Goal: Information Seeking & Learning: Learn about a topic

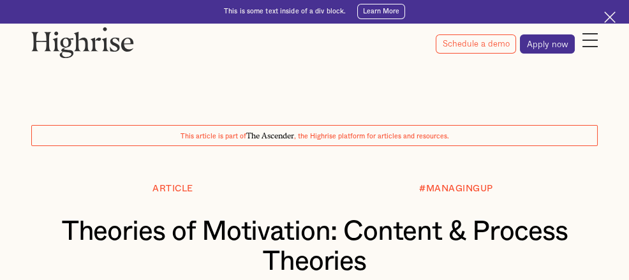
click at [269, 245] on h1 "Theories of Motivation: Content & Process Theories" at bounding box center [314, 247] width 528 height 60
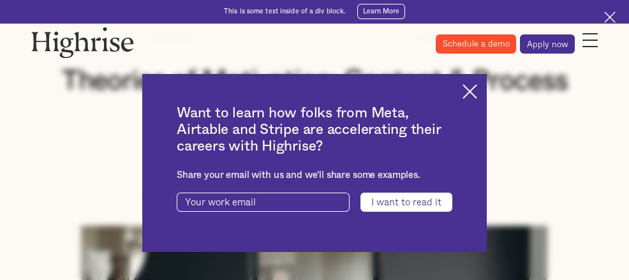
scroll to position [150, 0]
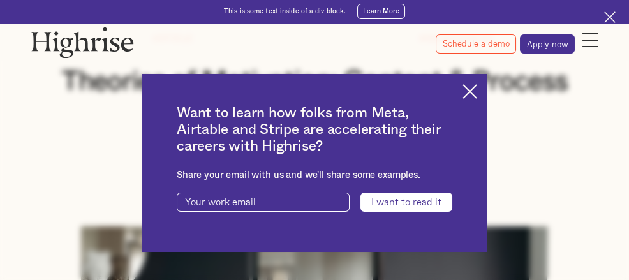
click at [477, 94] on img at bounding box center [469, 91] width 15 height 15
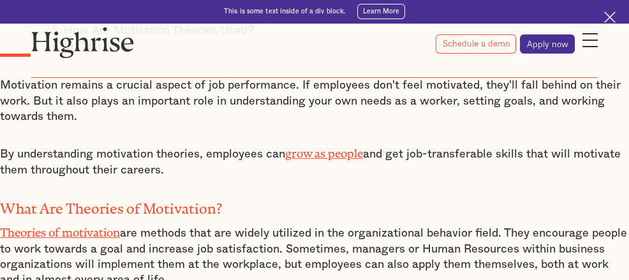
scroll to position [751, 0]
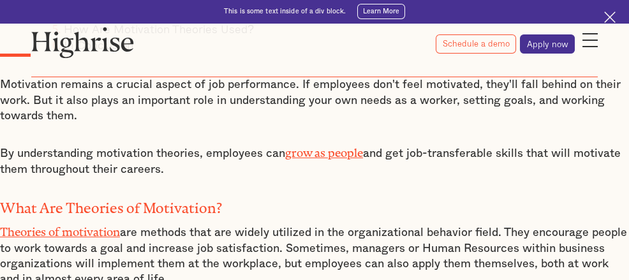
click at [269, 222] on p "Theories of motivation are methods that are widely utilized in the organization…" at bounding box center [314, 254] width 629 height 65
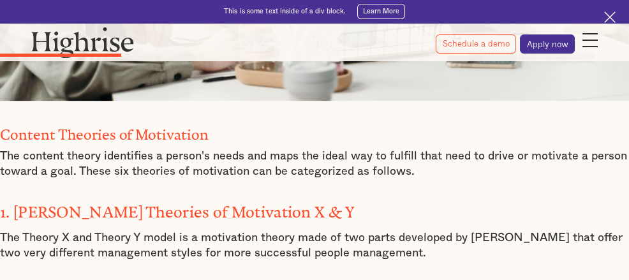
scroll to position [1550, 0]
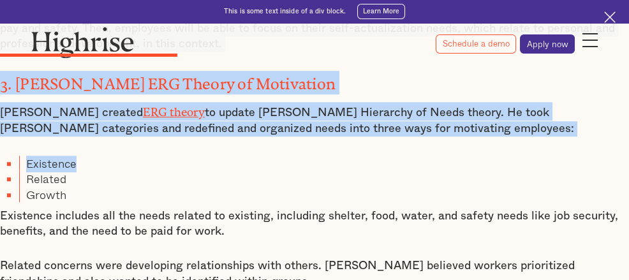
drag, startPoint x: 172, startPoint y: 119, endPoint x: 330, endPoint y: 192, distance: 174.1
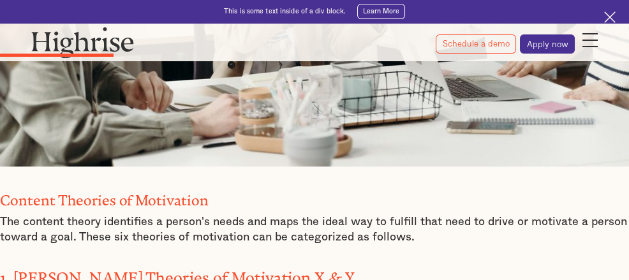
scroll to position [1484, 0]
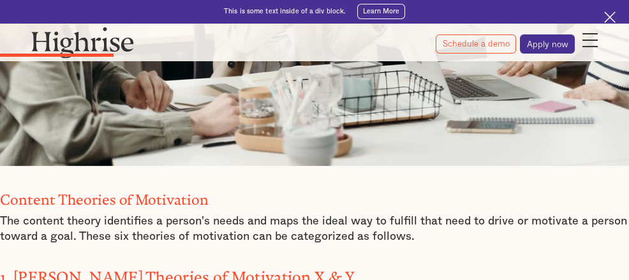
click at [253, 264] on h3 "1. [PERSON_NAME] Theories of Motivation X & Y" at bounding box center [314, 276] width 629 height 24
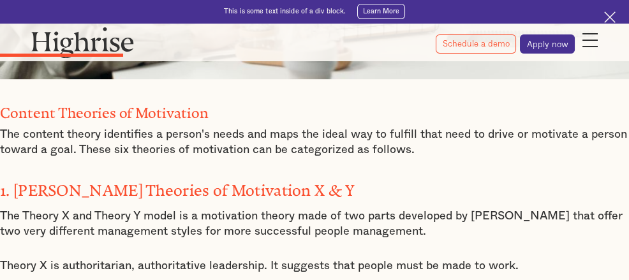
scroll to position [1566, 0]
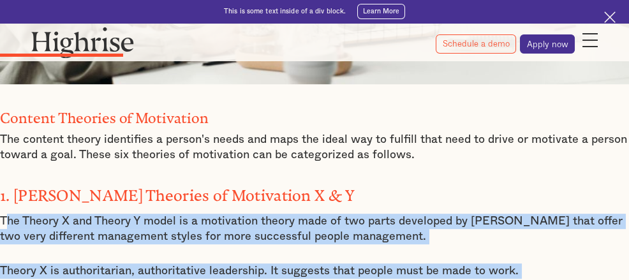
drag, startPoint x: 179, startPoint y: 100, endPoint x: 312, endPoint y: 200, distance: 167.1
drag, startPoint x: 178, startPoint y: 101, endPoint x: 322, endPoint y: 250, distance: 207.5
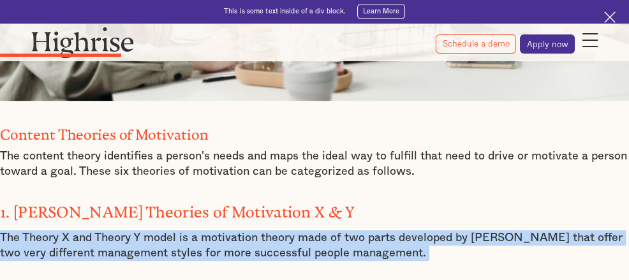
scroll to position [1545, 0]
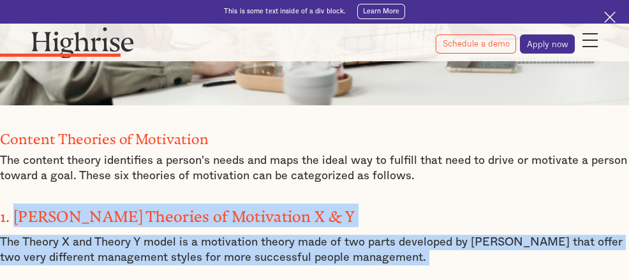
drag, startPoint x: 192, startPoint y: 79, endPoint x: 299, endPoint y: 180, distance: 146.6
click at [208, 235] on p "The Theory X and Theory Y model is a motivation theory made of two parts develo…" at bounding box center [314, 250] width 629 height 31
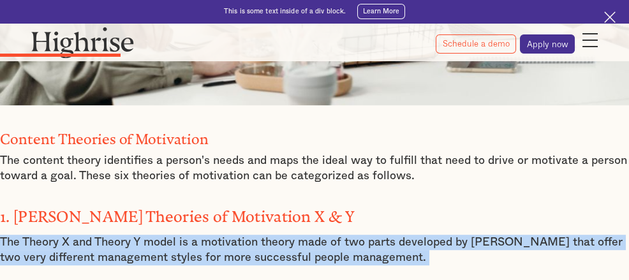
drag, startPoint x: 173, startPoint y: 123, endPoint x: 314, endPoint y: 242, distance: 184.7
click at [282, 235] on p "The Theory X and Theory Y model is a motivation theory made of two parts develo…" at bounding box center [314, 250] width 629 height 31
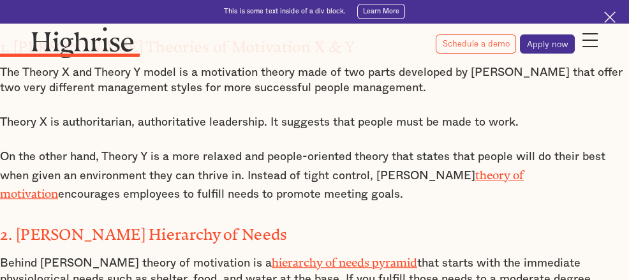
scroll to position [1715, 0]
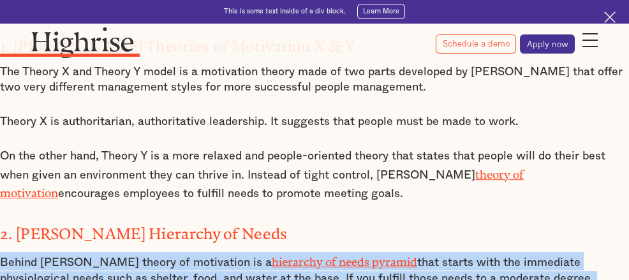
drag, startPoint x: 175, startPoint y: 195, endPoint x: 422, endPoint y: 276, distance: 259.6
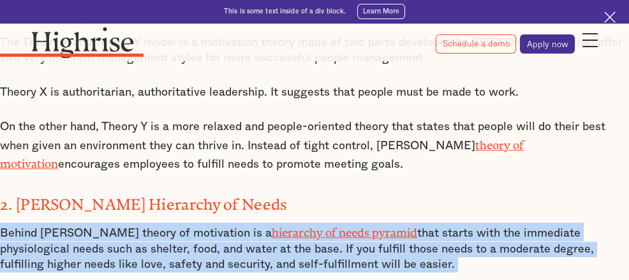
scroll to position [1746, 0]
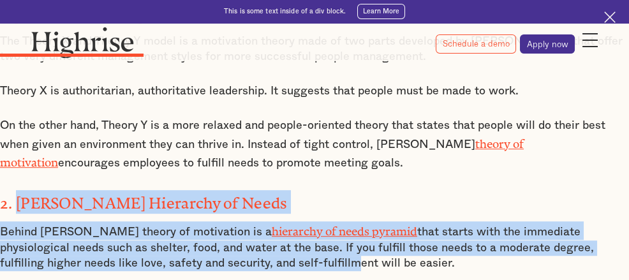
drag, startPoint x: 195, startPoint y: 137, endPoint x: 325, endPoint y: 226, distance: 157.8
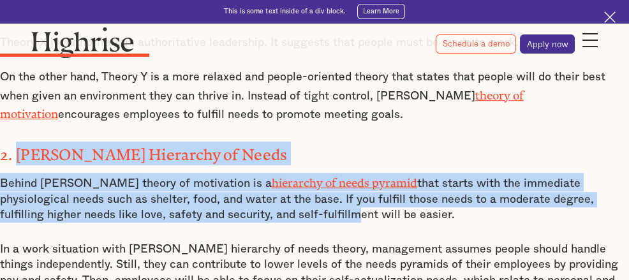
scroll to position [1799, 0]
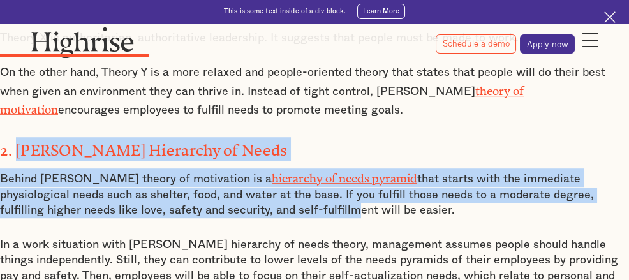
click at [195, 168] on p "Behind [PERSON_NAME] theory of motivation is a hierarchy of needs pyramid that …" at bounding box center [314, 193] width 629 height 50
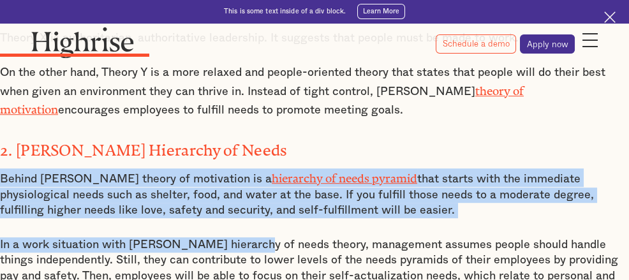
drag, startPoint x: 176, startPoint y: 107, endPoint x: 385, endPoint y: 186, distance: 223.7
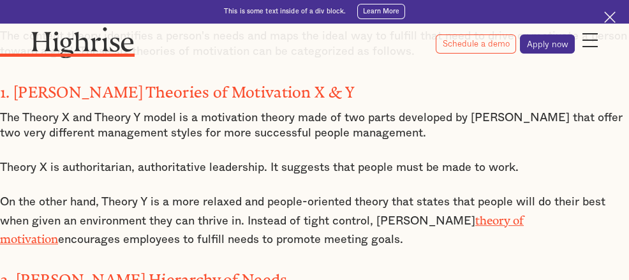
scroll to position [1668, 0]
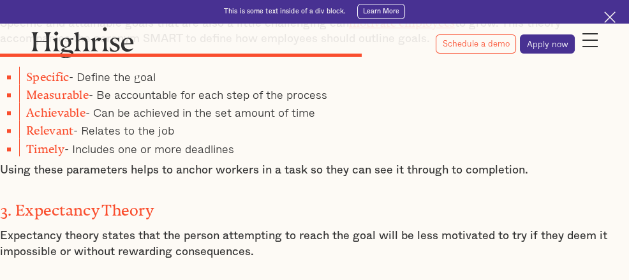
scroll to position [3770, 0]
drag, startPoint x: 179, startPoint y: 108, endPoint x: 358, endPoint y: 176, distance: 191.0
drag, startPoint x: 325, startPoint y: 243, endPoint x: 191, endPoint y: 110, distance: 188.1
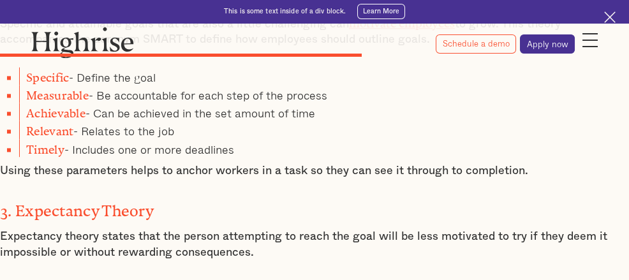
drag, startPoint x: 175, startPoint y: 108, endPoint x: 358, endPoint y: 258, distance: 236.5
drag, startPoint x: 174, startPoint y: 108, endPoint x: 360, endPoint y: 238, distance: 227.2
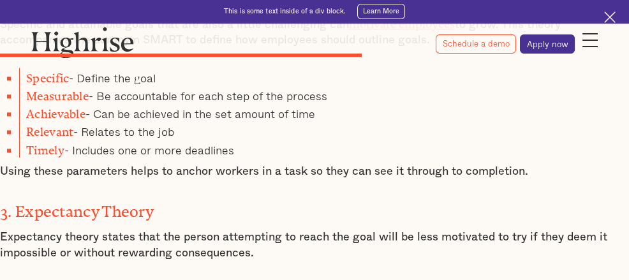
scroll to position [3768, 0]
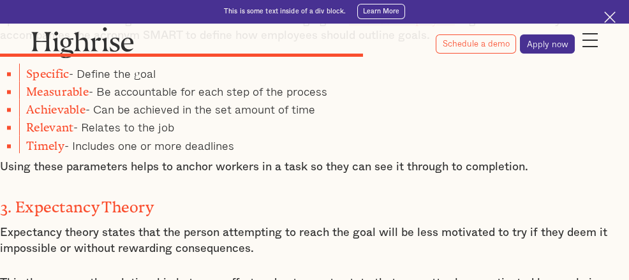
scroll to position [3779, 0]
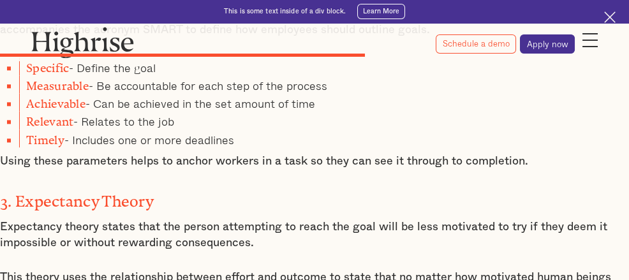
drag, startPoint x: 175, startPoint y: 107, endPoint x: 341, endPoint y: 235, distance: 209.6
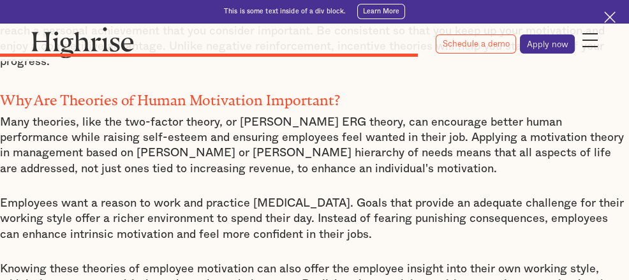
scroll to position [4280, 0]
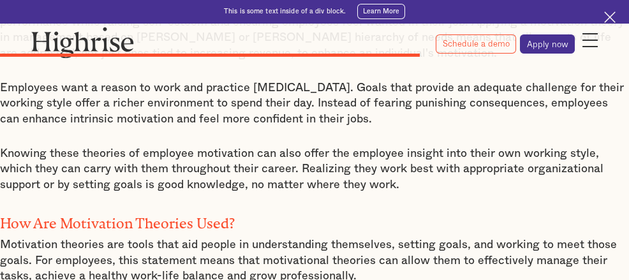
drag, startPoint x: 195, startPoint y: 76, endPoint x: 402, endPoint y: 292, distance: 299.1
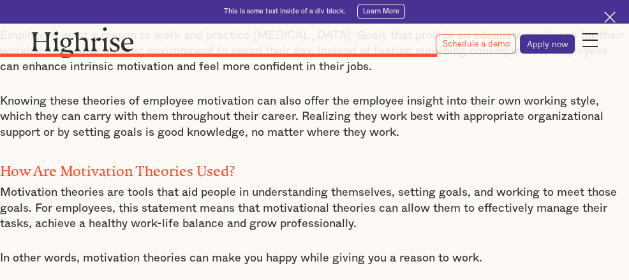
scroll to position [4448, 0]
drag, startPoint x: 194, startPoint y: 133, endPoint x: 360, endPoint y: 228, distance: 191.1
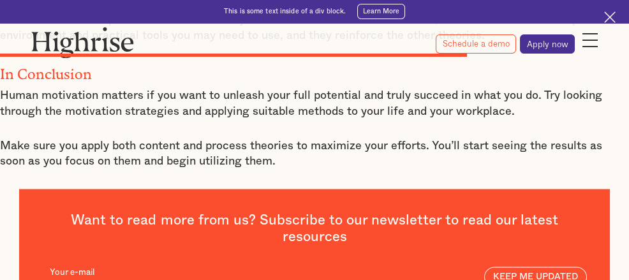
drag, startPoint x: 195, startPoint y: 136, endPoint x: 306, endPoint y: 111, distance: 114.4
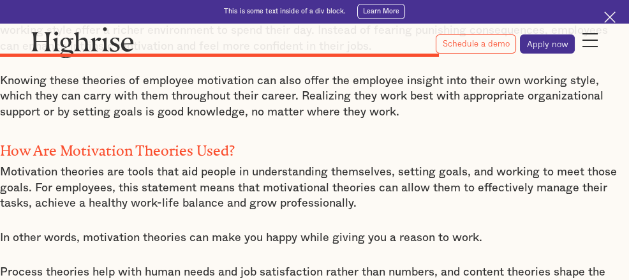
scroll to position [4399, 0]
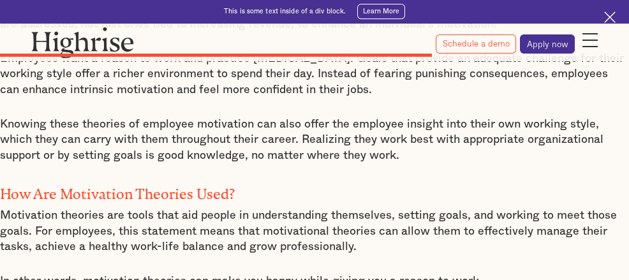
scroll to position [4460, 0]
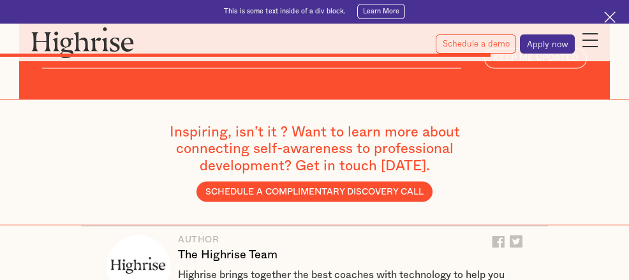
drag, startPoint x: 193, startPoint y: 179, endPoint x: 370, endPoint y: 105, distance: 192.1
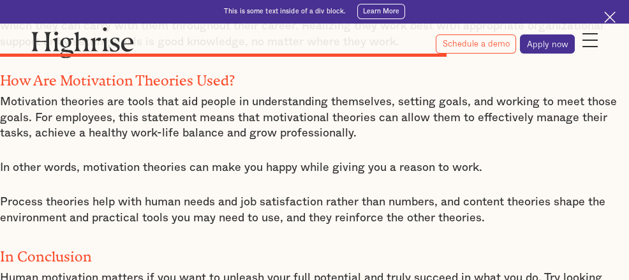
scroll to position [4540, 0]
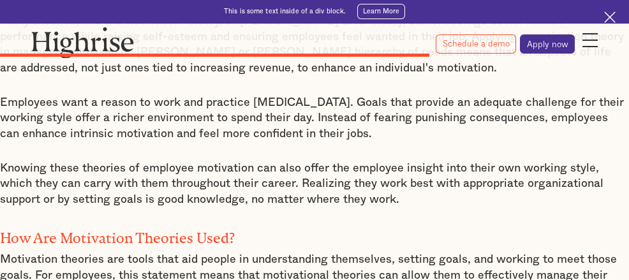
scroll to position [4384, 0]
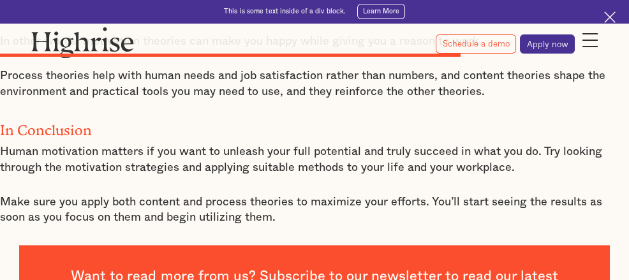
drag, startPoint x: 191, startPoint y: 198, endPoint x: 352, endPoint y: 162, distance: 164.7
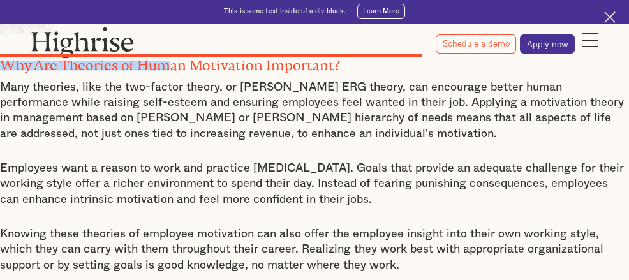
scroll to position [4314, 0]
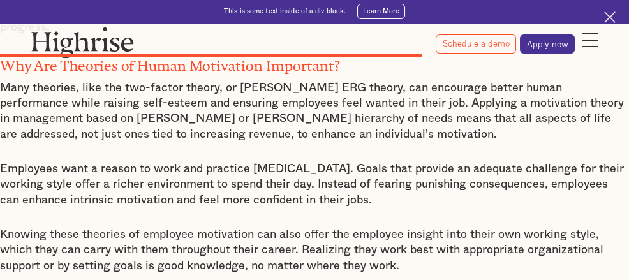
click at [604, 22] on img at bounding box center [609, 16] width 11 height 11
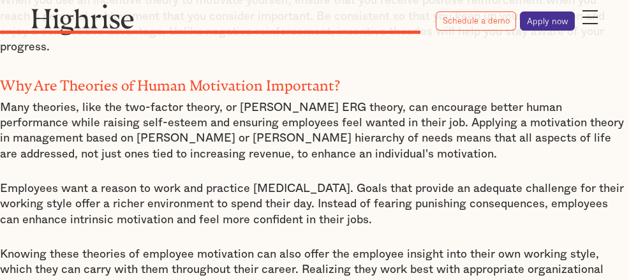
scroll to position [4276, 0]
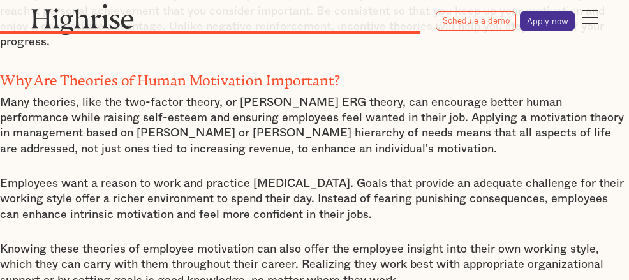
drag, startPoint x: 173, startPoint y: 79, endPoint x: 220, endPoint y: 234, distance: 162.0
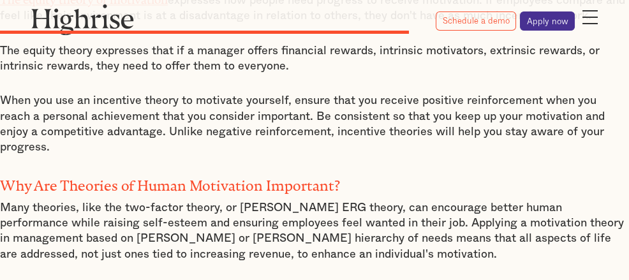
scroll to position [4172, 0]
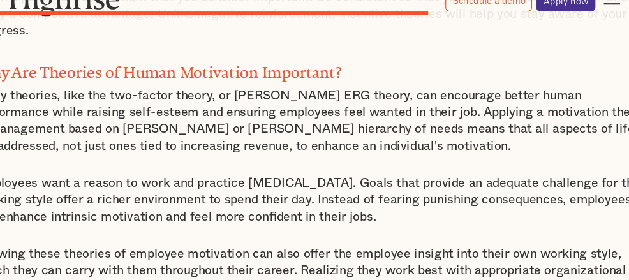
scroll to position [4269, 0]
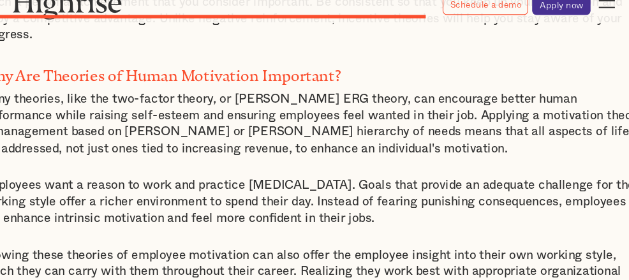
drag, startPoint x: 175, startPoint y: 90, endPoint x: 273, endPoint y: 242, distance: 180.5
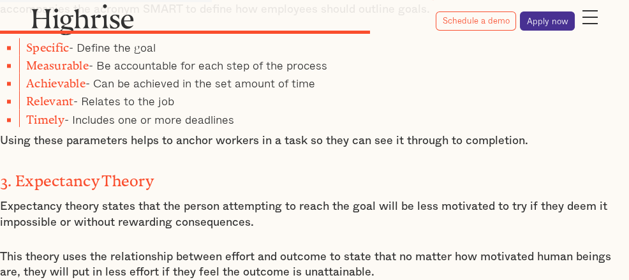
scroll to position [3843, 0]
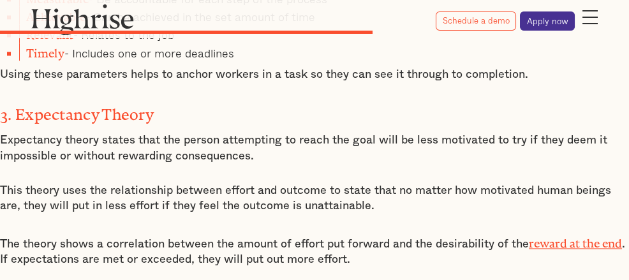
drag, startPoint x: 169, startPoint y: 117, endPoint x: 353, endPoint y: 150, distance: 187.2
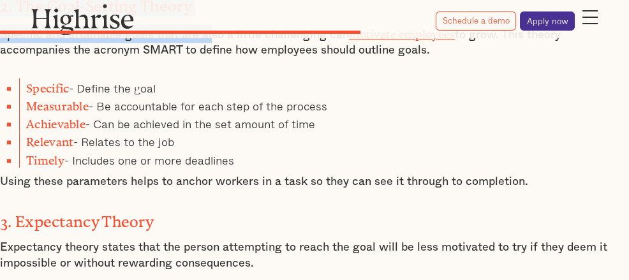
scroll to position [3738, 0]
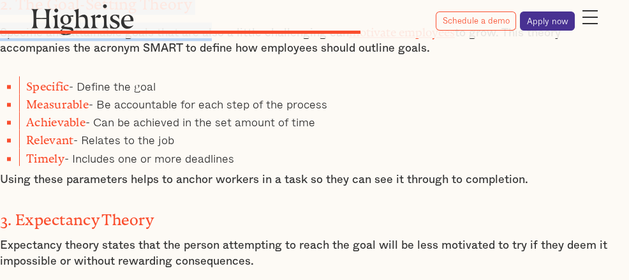
drag, startPoint x: 193, startPoint y: 94, endPoint x: 360, endPoint y: 251, distance: 229.2
copy div "The Reinforcement Theory When a person experiences a positive reaction to one o…"
